Goal: Information Seeking & Learning: Learn about a topic

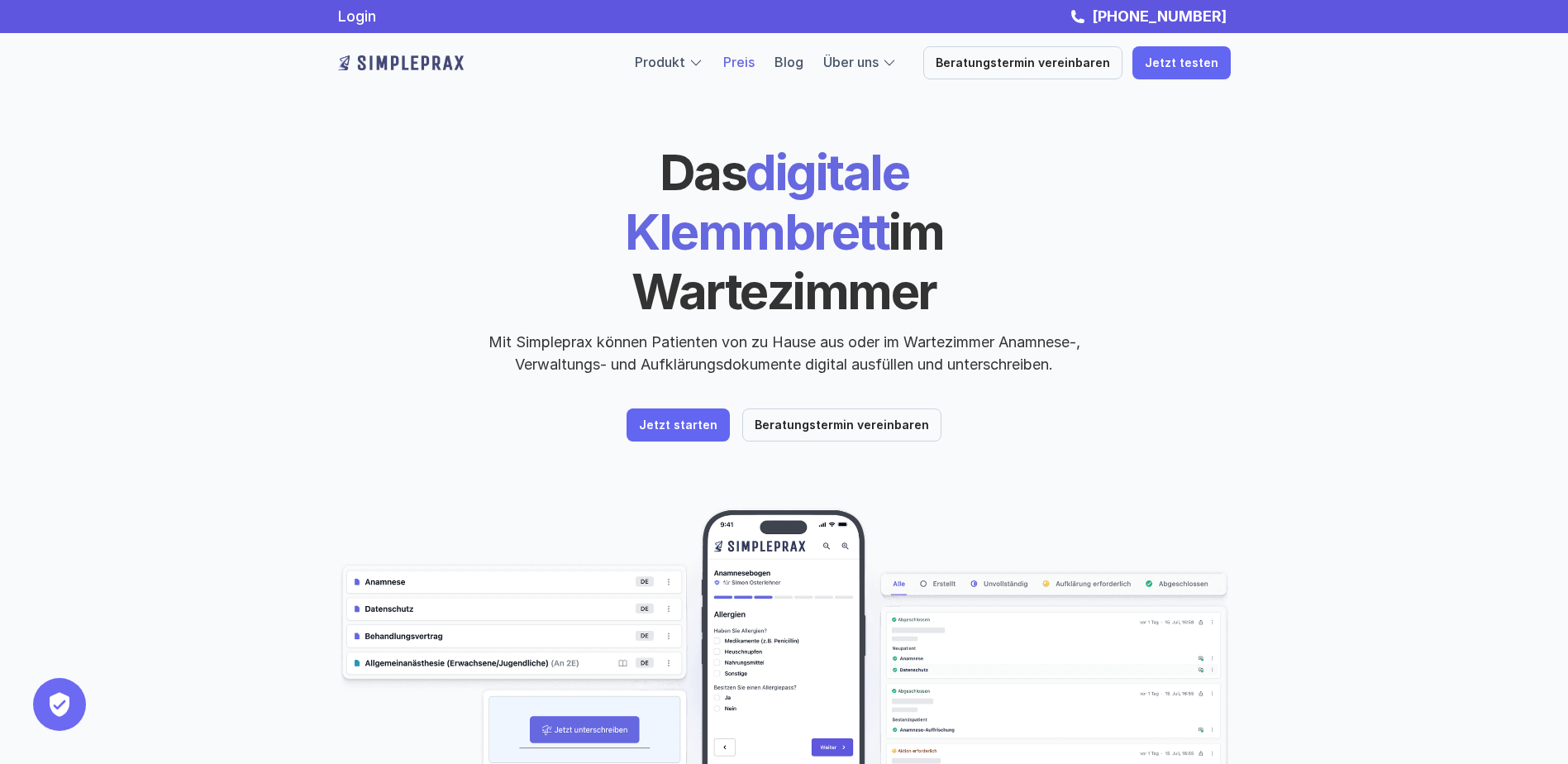
click at [754, 66] on link "Preis" at bounding box center [739, 61] width 32 height 16
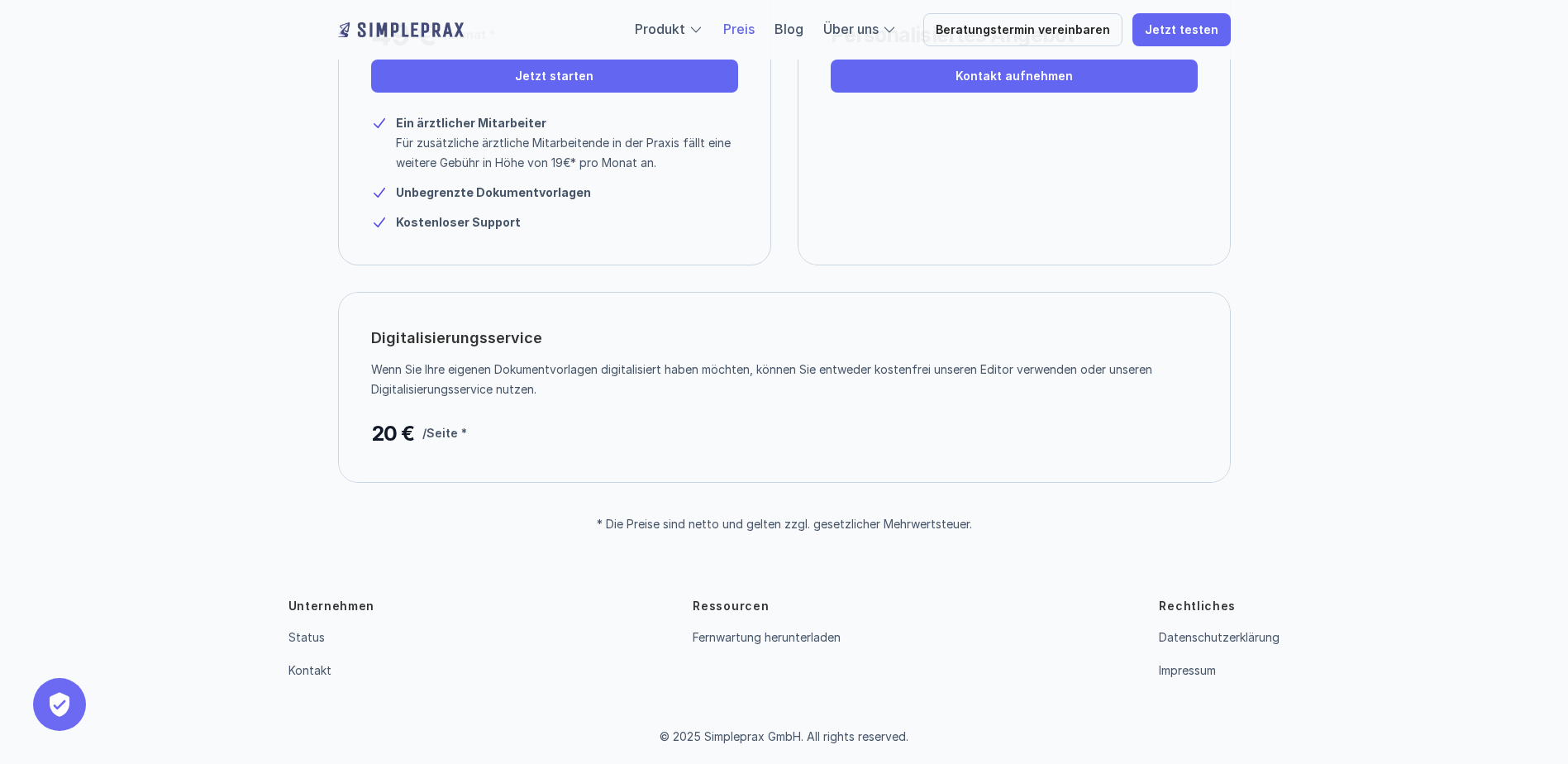
scroll to position [336, 0]
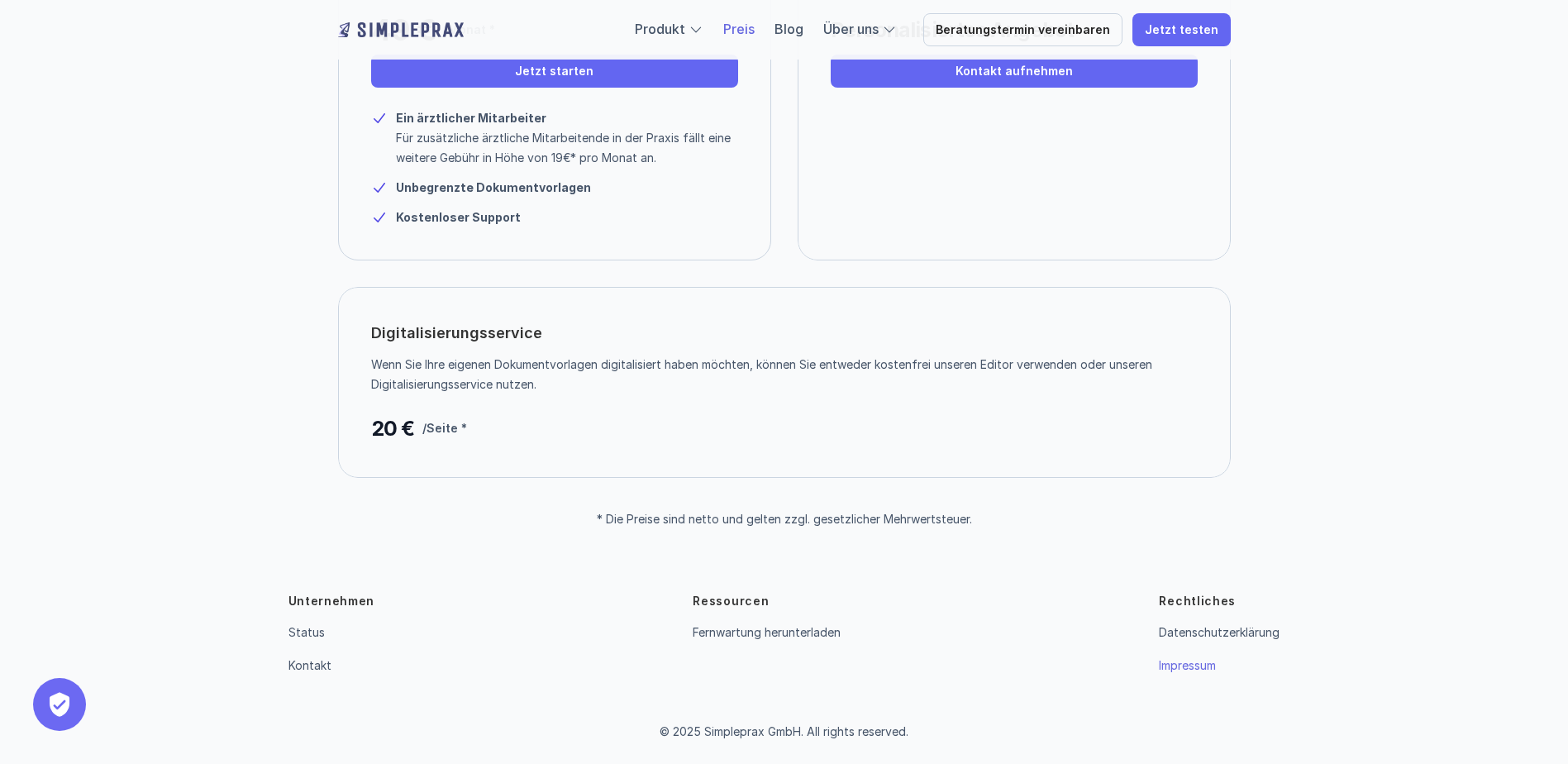
click at [1204, 669] on link "Impressum" at bounding box center [1187, 664] width 57 height 14
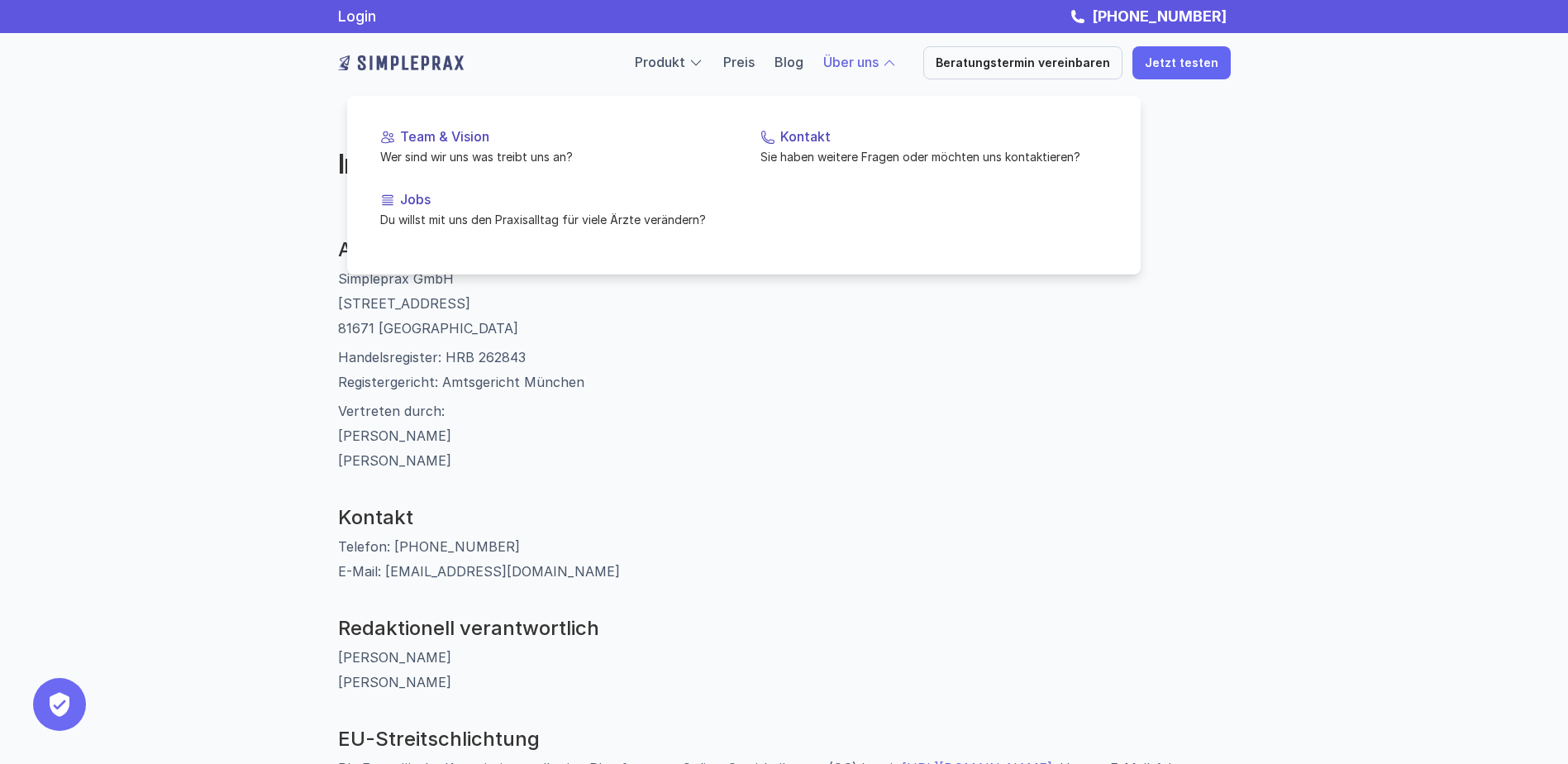
click at [870, 58] on link "Über uns" at bounding box center [851, 61] width 56 height 16
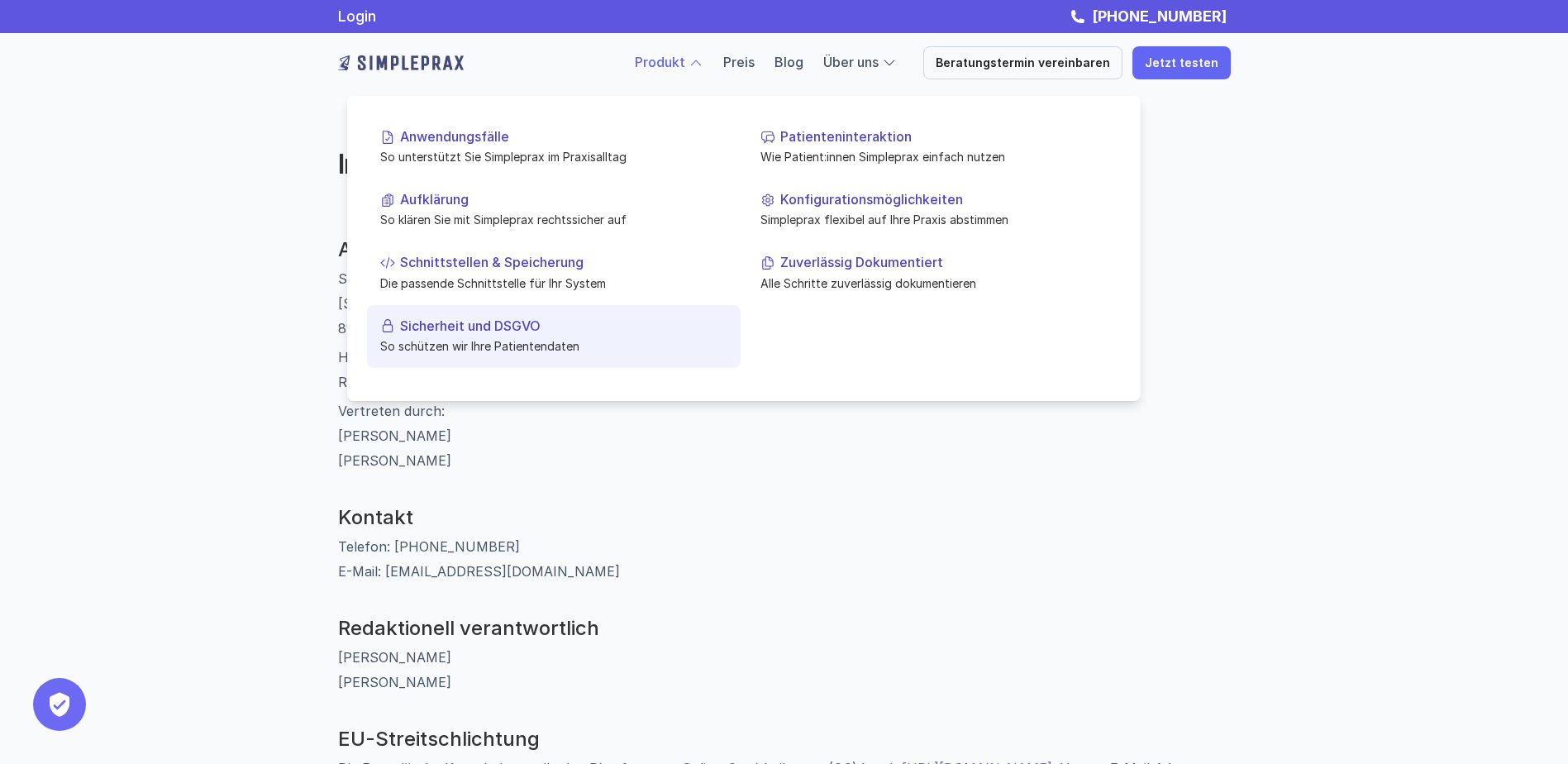
click at [450, 337] on p "So schützen wir Ihre Patientendaten" at bounding box center [554, 346] width 347 height 17
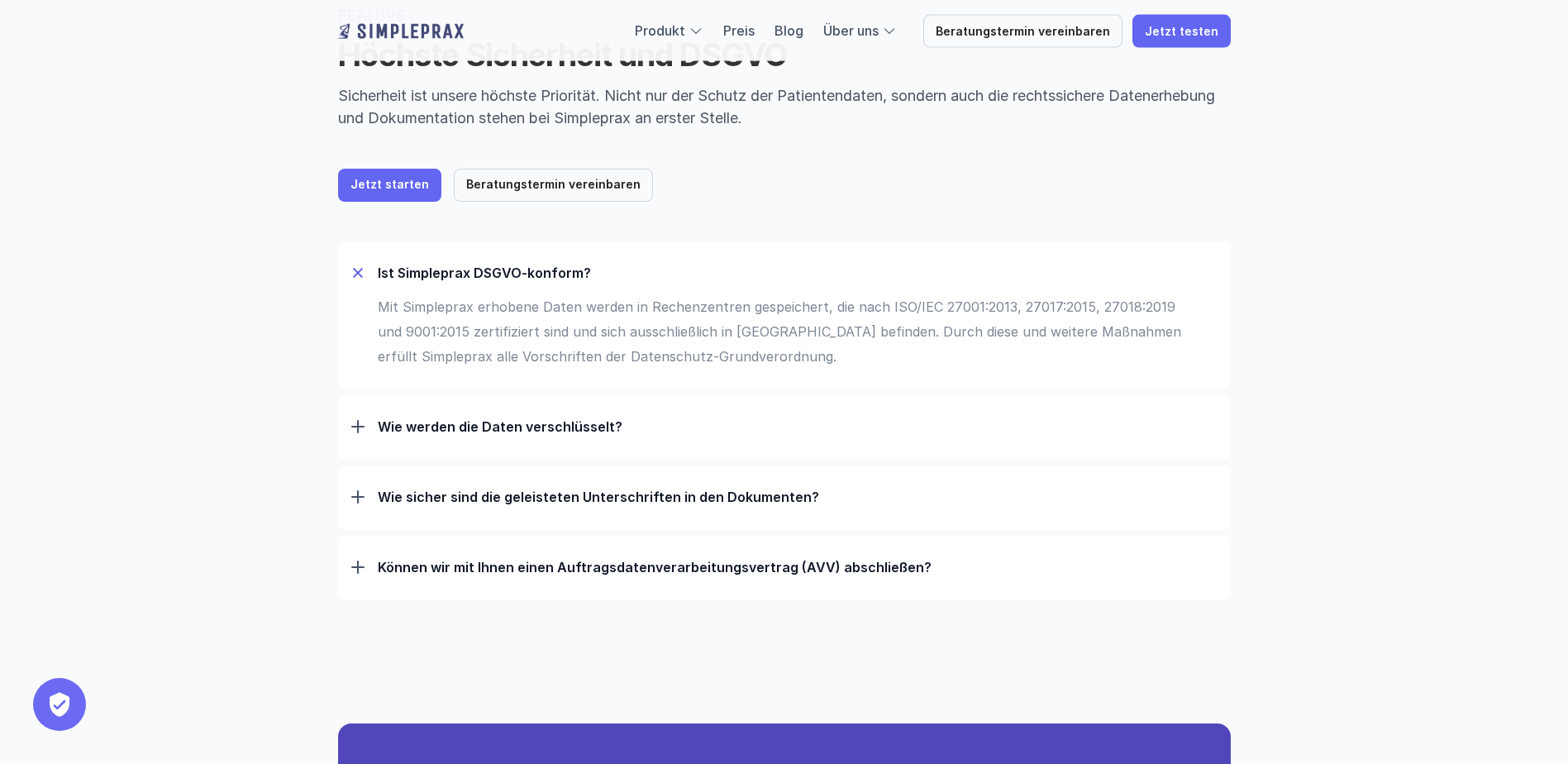
scroll to position [165, 0]
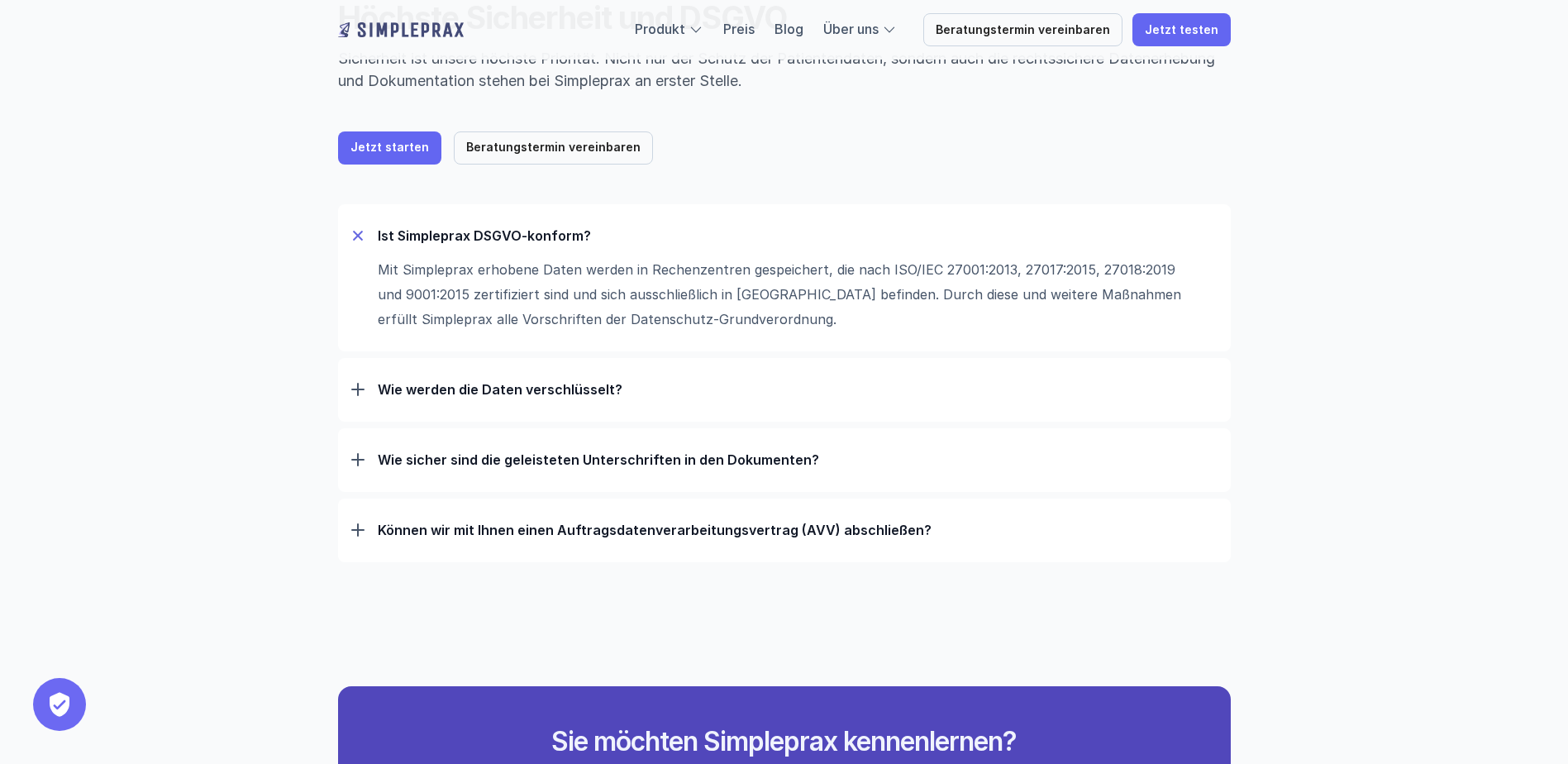
click at [454, 385] on p "Wie werden die Daten verschlüsselt?" at bounding box center [797, 389] width 840 height 16
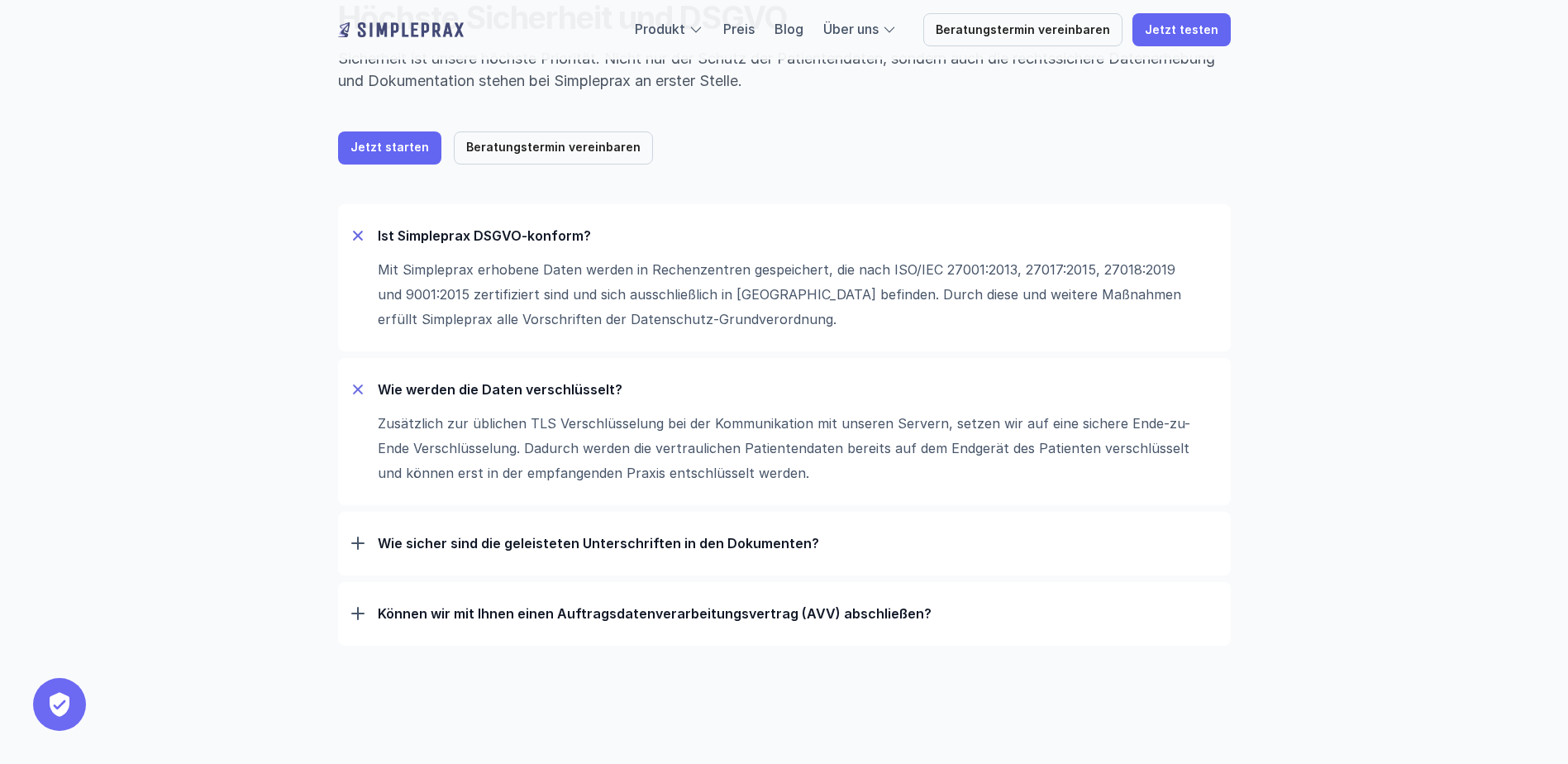
click at [488, 540] on p "Wie sicher sind die geleisteten Unterschriften in den Dokumenten?" at bounding box center [797, 543] width 840 height 16
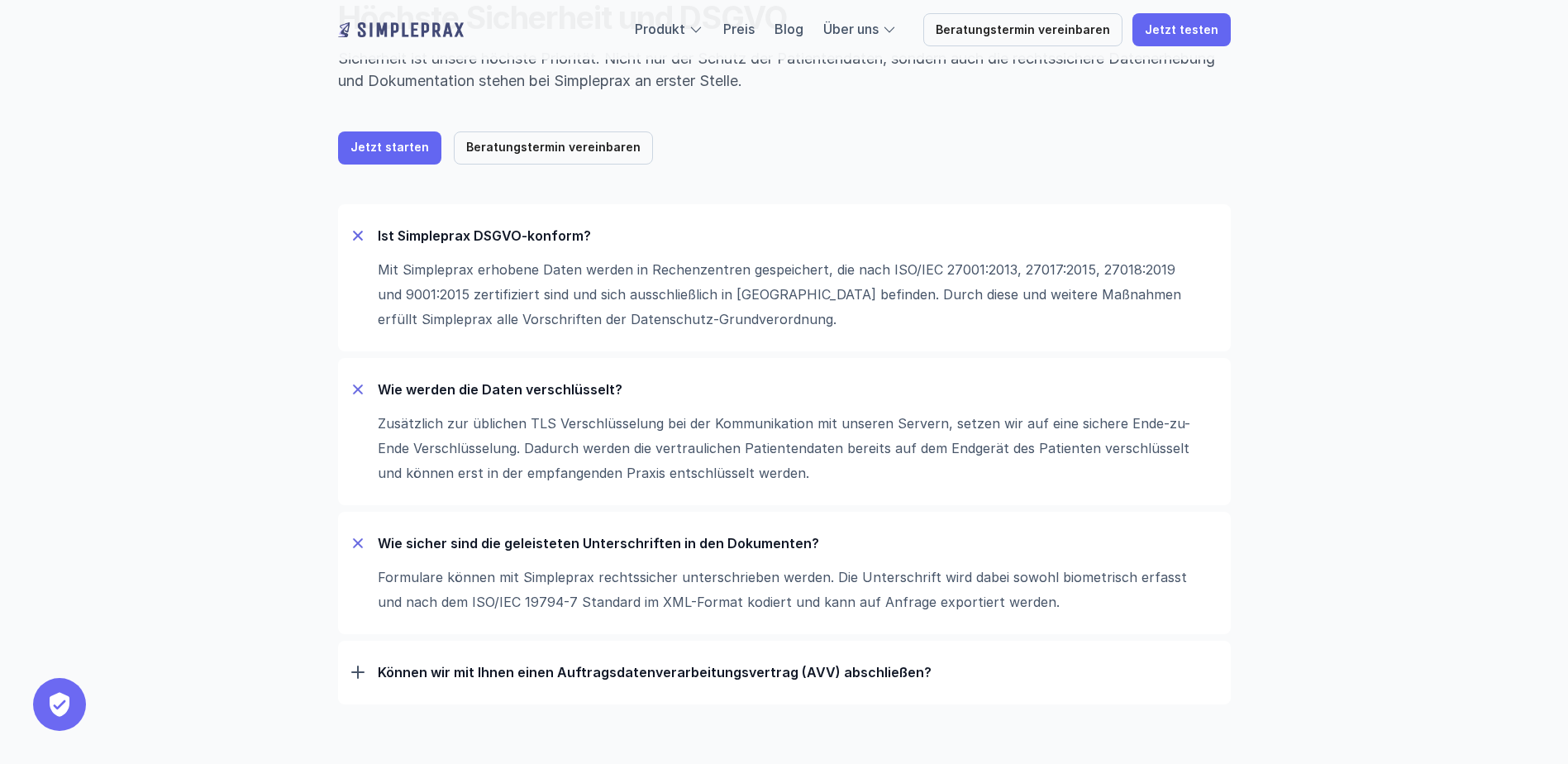
scroll to position [248, 0]
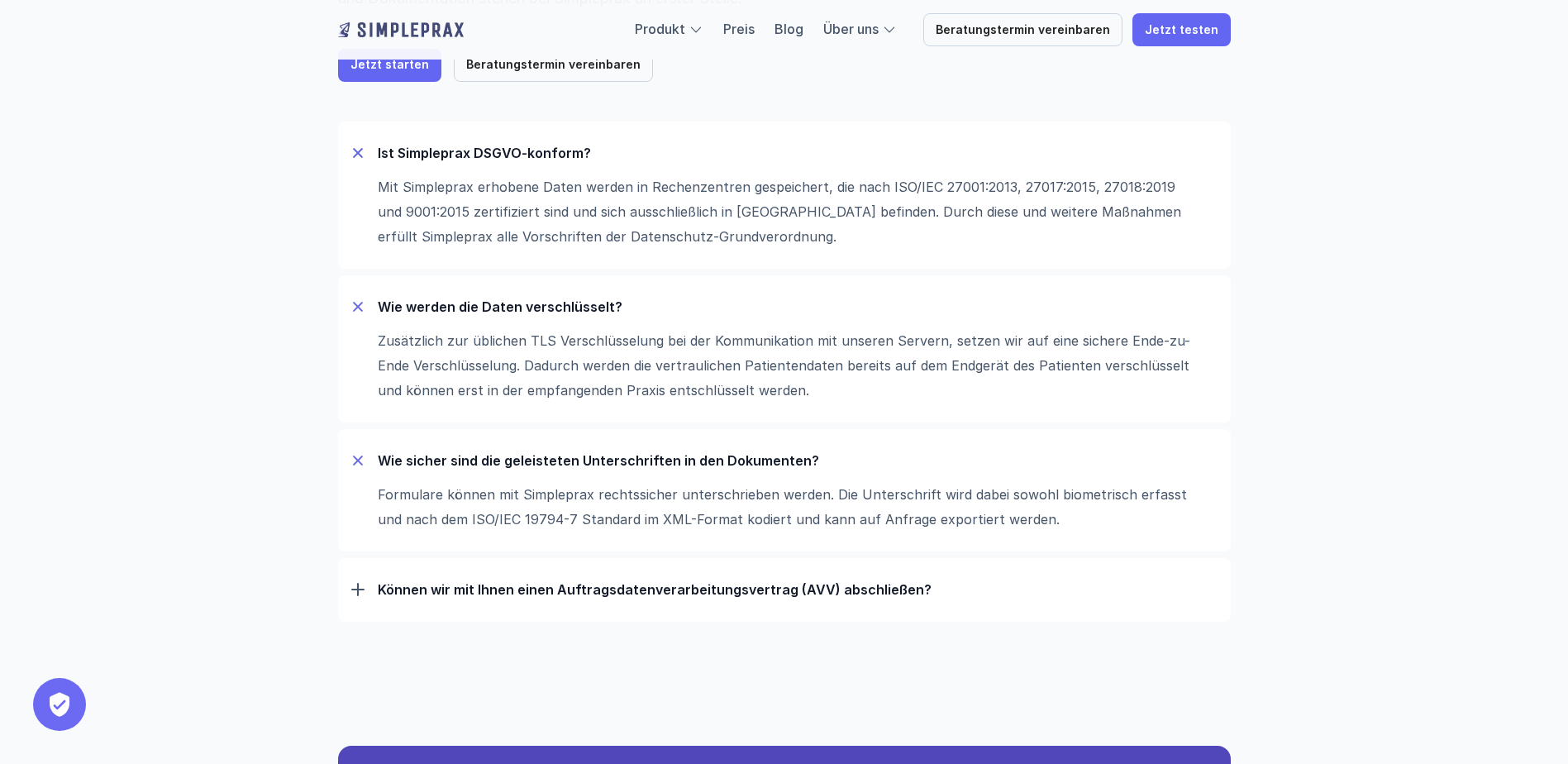
click at [614, 593] on p "Können wir mit Ihnen einen Auftrags­daten­verarbeitungs­vertrag (AVV) abschließ…" at bounding box center [797, 589] width 840 height 16
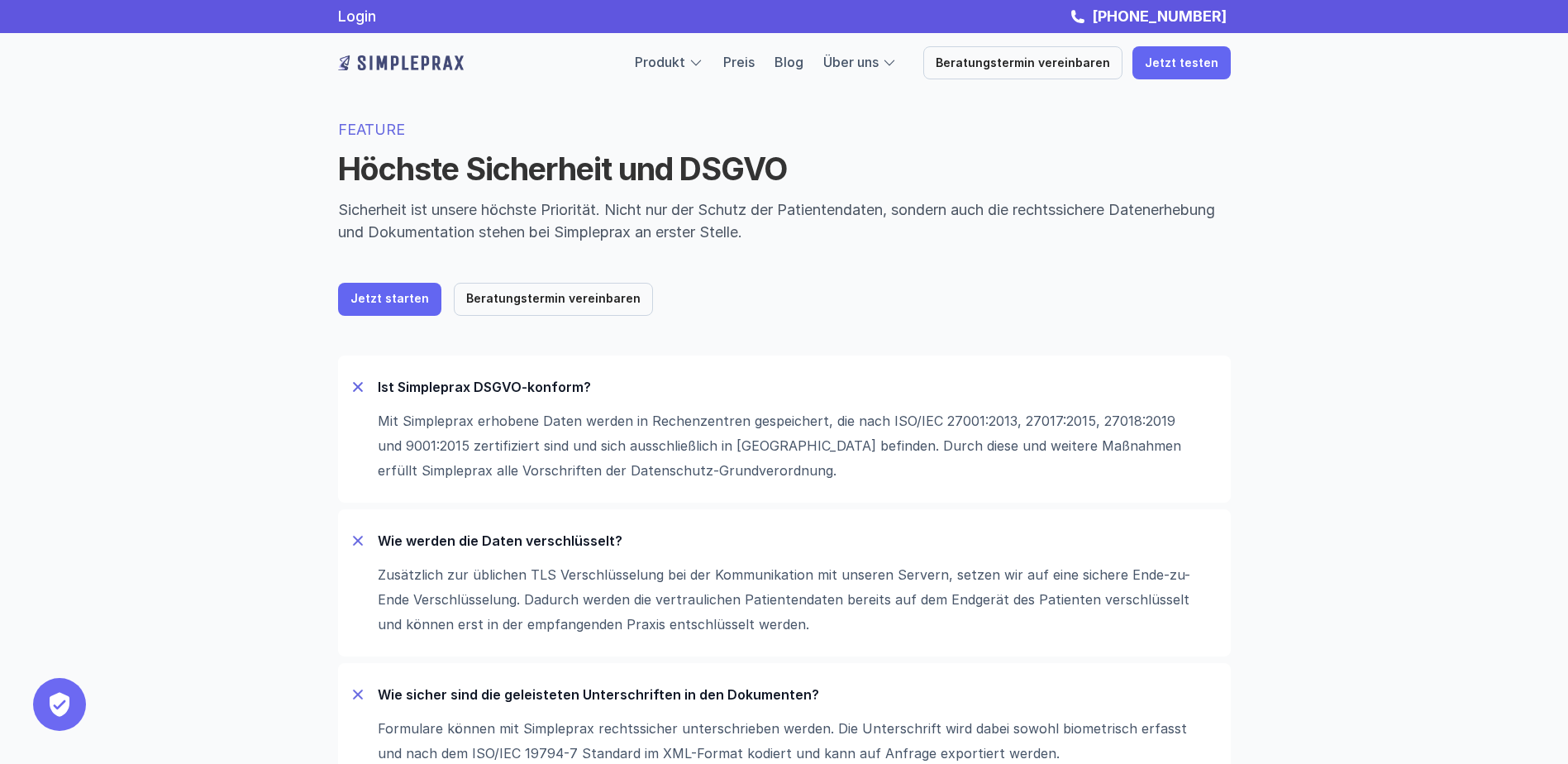
scroll to position [0, 0]
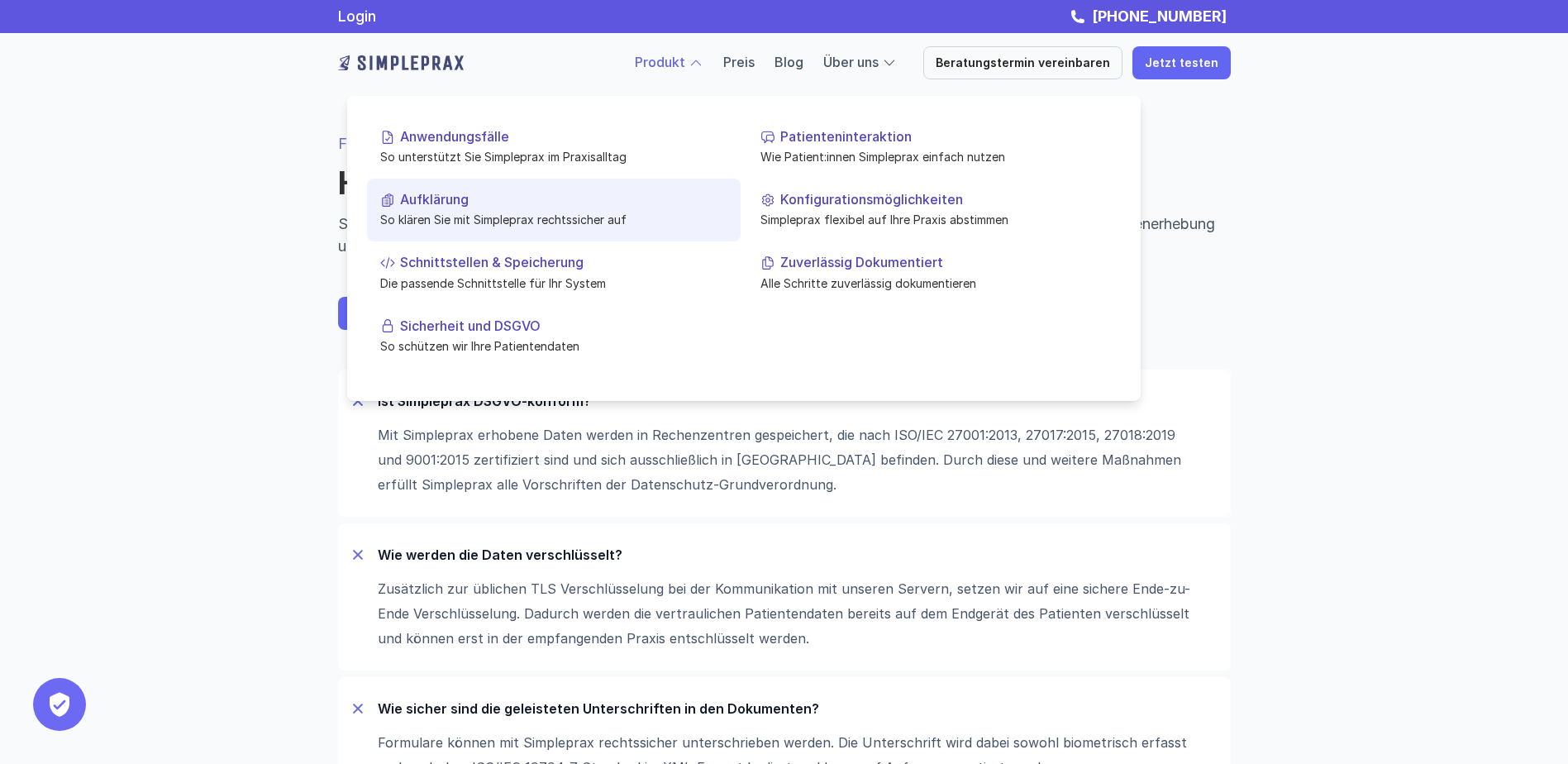
click at [427, 212] on p "So klären Sie mit Simpleprax rechtssicher auf" at bounding box center [554, 220] width 347 height 17
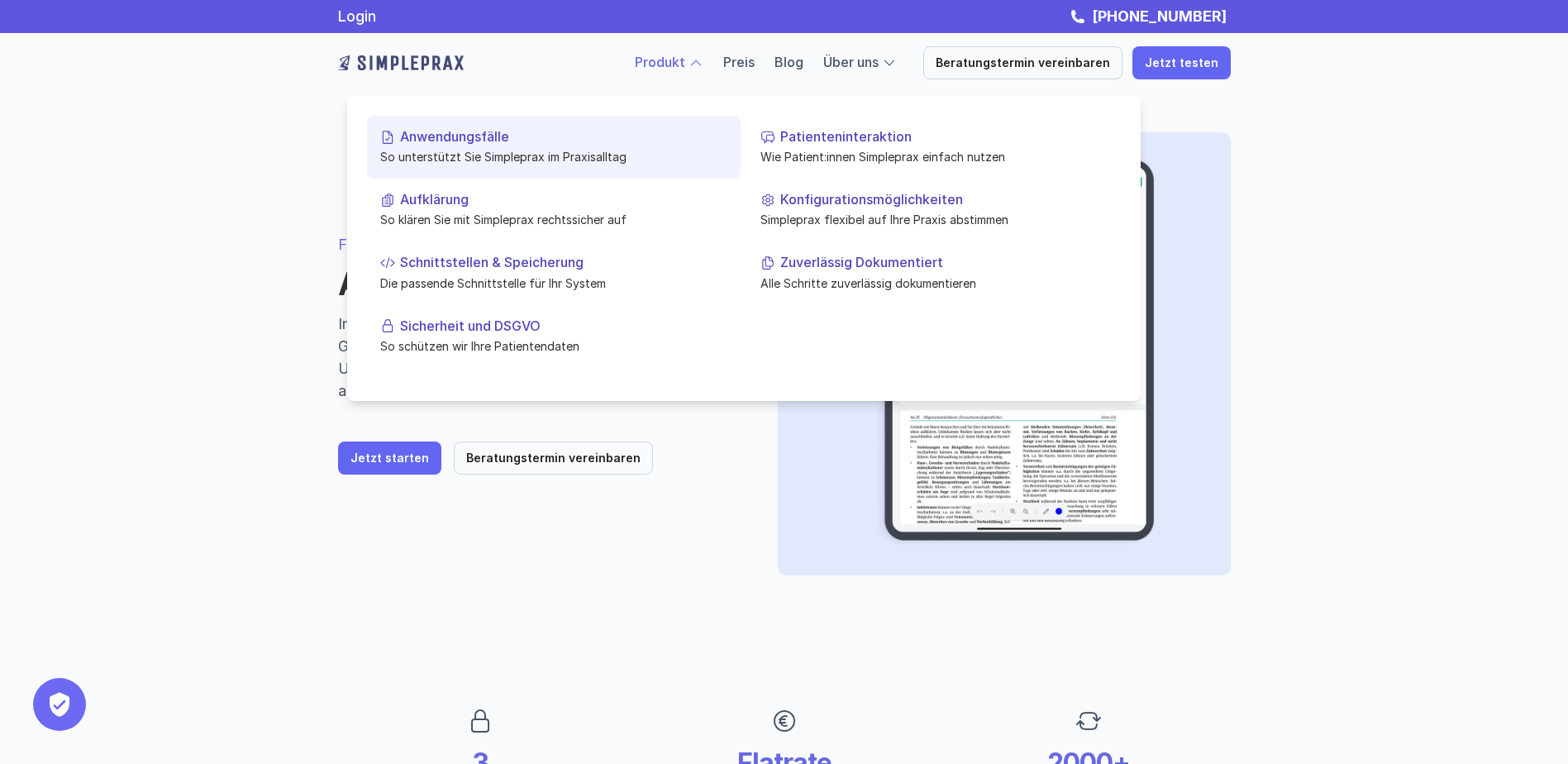
click at [491, 135] on p "Anwendungsfälle" at bounding box center [563, 137] width 327 height 15
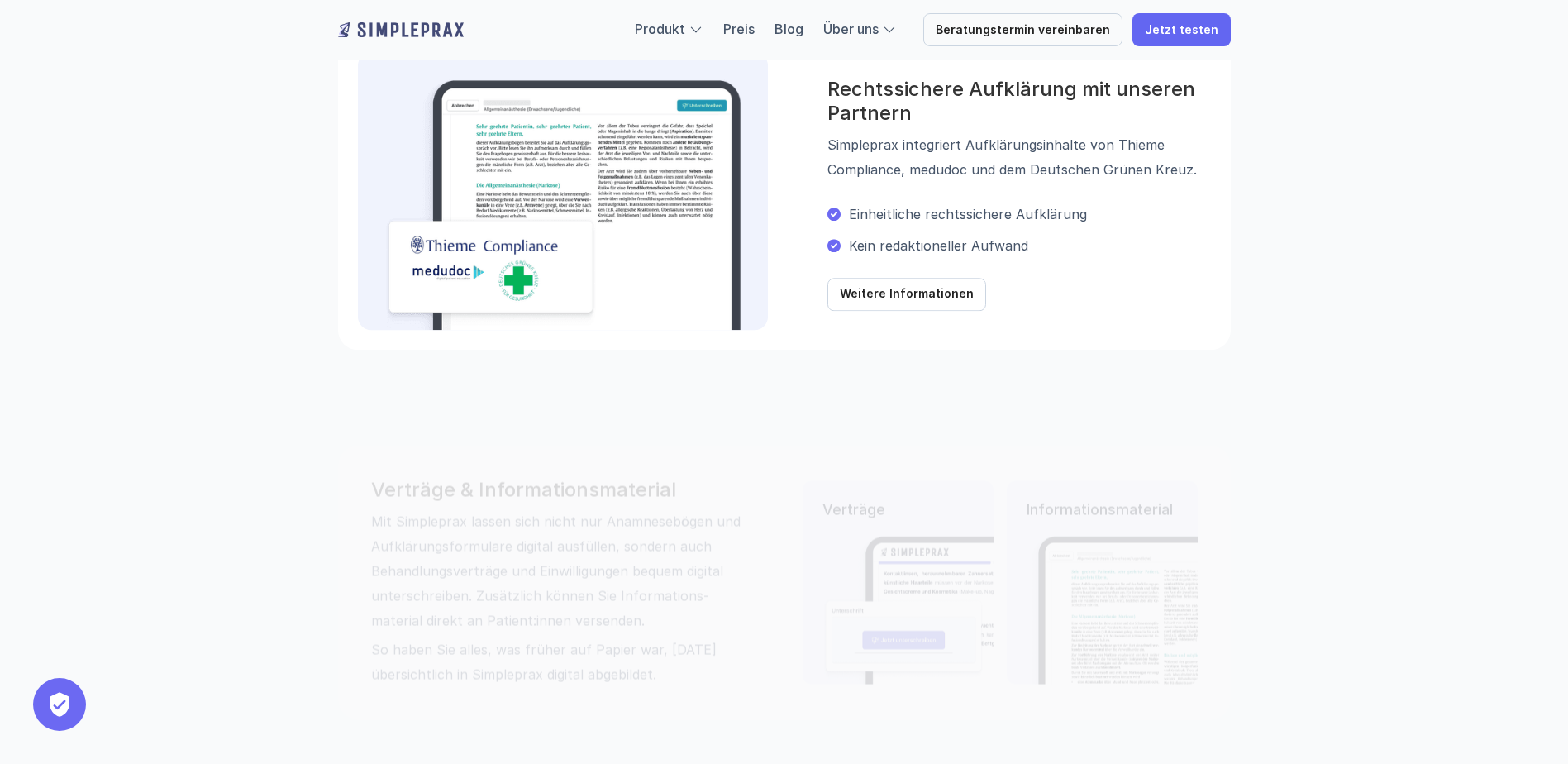
scroll to position [1488, 0]
